Goal: Task Accomplishment & Management: Manage account settings

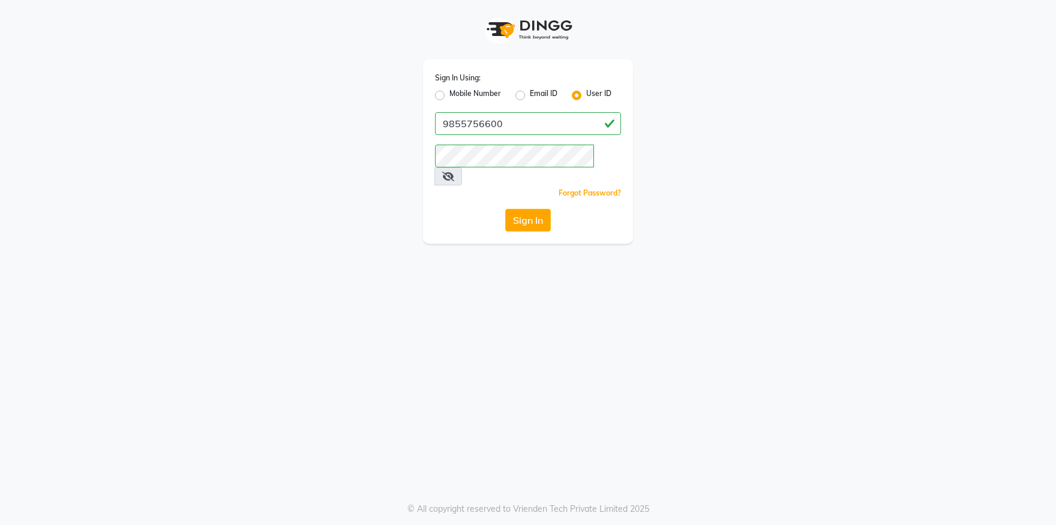
click at [450, 96] on label "Mobile Number" at bounding box center [476, 95] width 52 height 14
click at [450, 96] on input "Mobile Number" at bounding box center [454, 92] width 8 height 8
radio input "true"
radio input "false"
click at [505, 125] on input "Username" at bounding box center [548, 123] width 146 height 23
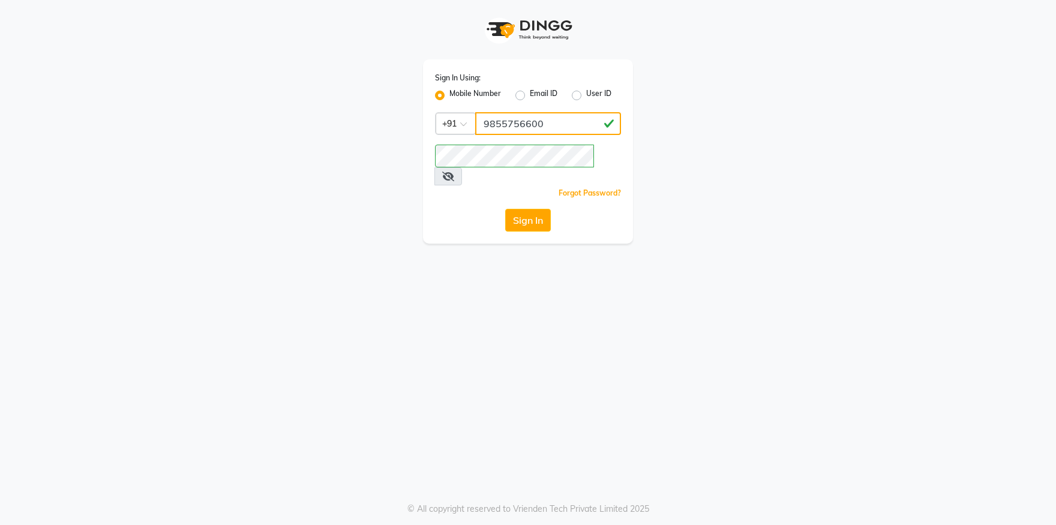
type input "9855756600"
click at [532, 188] on div "Sign In Using: Mobile Number Email ID User ID Country Code × [PHONE_NUMBER] Rem…" at bounding box center [528, 151] width 210 height 184
drag, startPoint x: 532, startPoint y: 188, endPoint x: 532, endPoint y: 196, distance: 7.2
click at [532, 196] on div "Sign In Using: Mobile Number Email ID User ID Country Code × [PHONE_NUMBER] Rem…" at bounding box center [528, 151] width 210 height 184
click at [532, 209] on button "Sign In" at bounding box center [528, 220] width 46 height 23
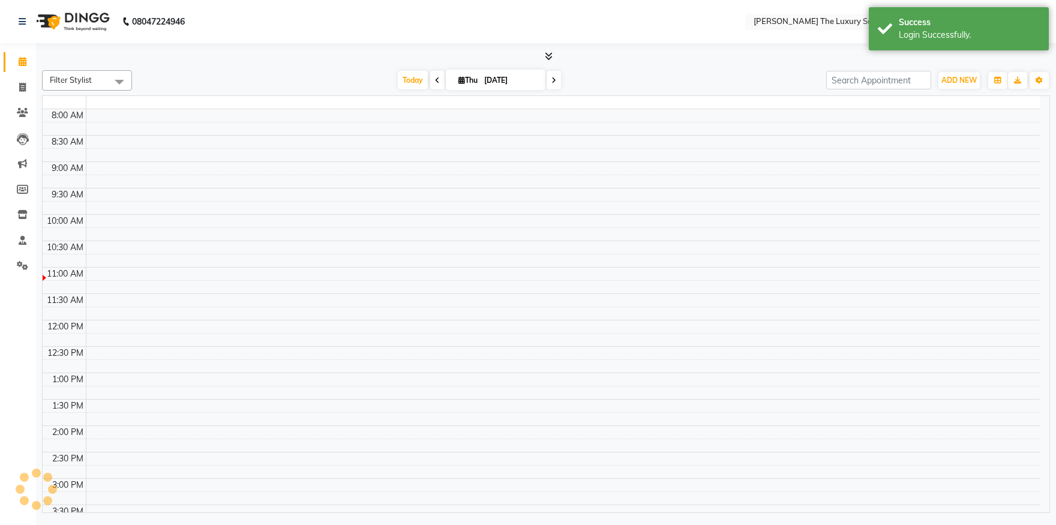
select select "en"
